Goal: Task Accomplishment & Management: Manage account settings

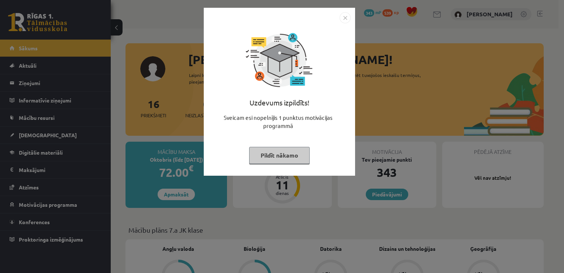
click at [346, 19] on img "Close" at bounding box center [345, 17] width 11 height 11
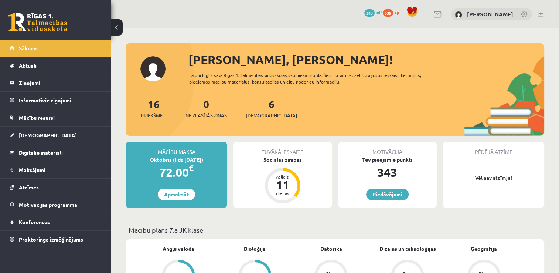
click at [442, 14] on link at bounding box center [437, 14] width 9 height 6
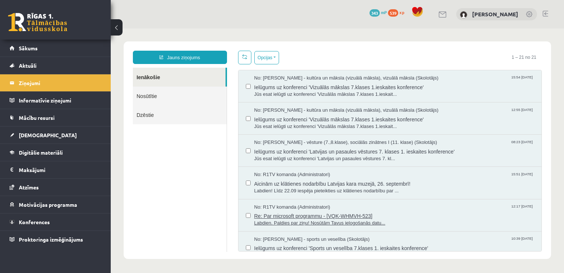
click at [383, 213] on span "Re: Par microsoft programmu - [VQK-WHMVH-523]" at bounding box center [394, 214] width 280 height 9
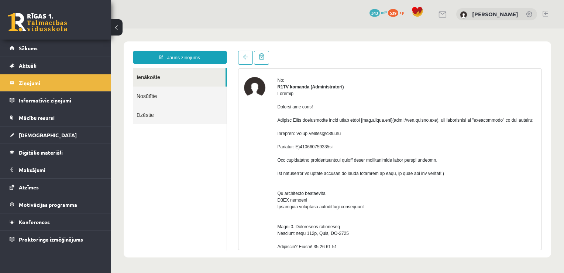
scroll to position [25, 0]
drag, startPoint x: 402, startPoint y: 127, endPoint x: 445, endPoint y: 126, distance: 42.9
copy div "http://www.office.com"
drag, startPoint x: 301, startPoint y: 144, endPoint x: 309, endPoint y: 146, distance: 8.4
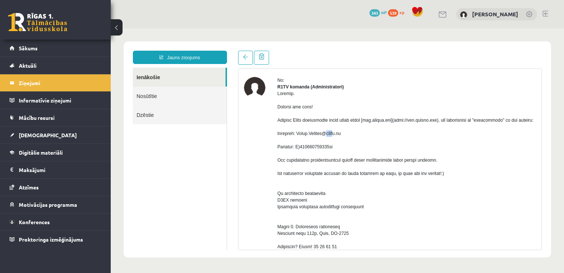
drag, startPoint x: 309, startPoint y: 146, endPoint x: 300, endPoint y: 145, distance: 8.9
drag, startPoint x: 298, startPoint y: 145, endPoint x: 337, endPoint y: 151, distance: 39.5
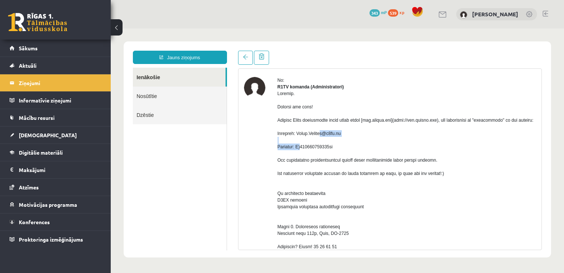
copy div "Paula.Ozolina@r1tv.lv"
drag, startPoint x: 297, startPoint y: 160, endPoint x: 337, endPoint y: 164, distance: 40.1
copy div "M)109694216575up"
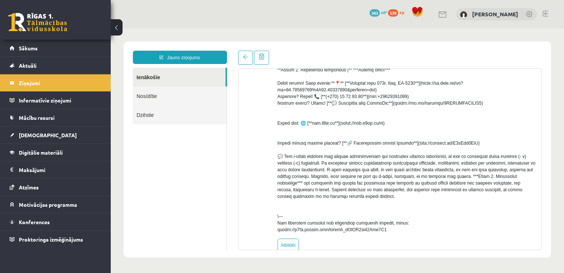
scroll to position [261, 0]
